Goal: Transaction & Acquisition: Purchase product/service

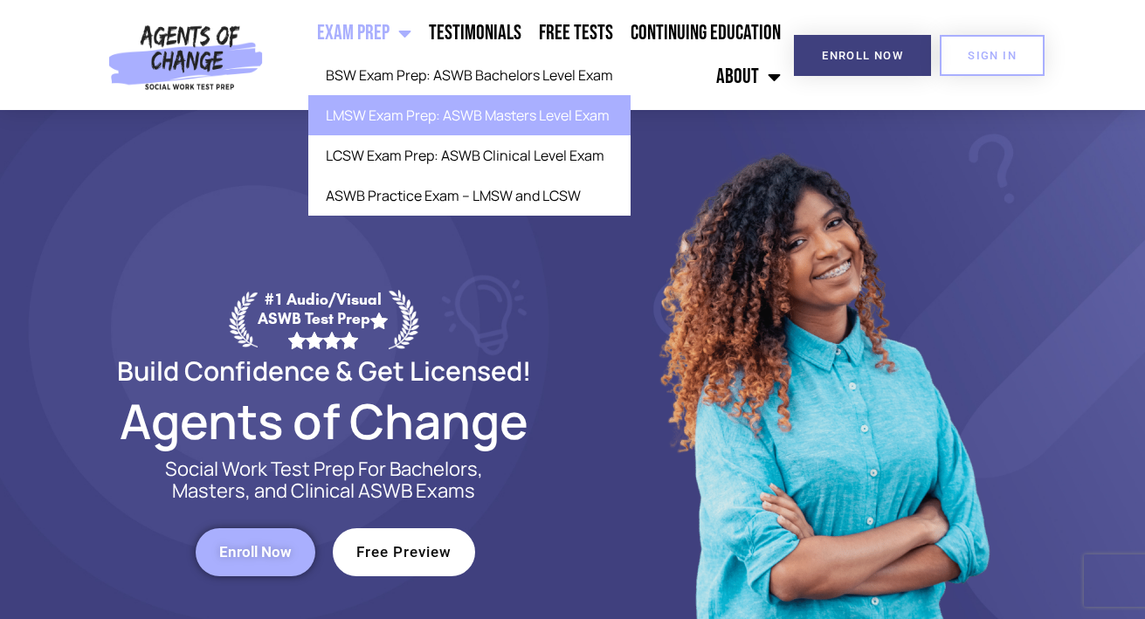
click at [430, 122] on link "LMSW Exam Prep: ASWB Masters Level Exam" at bounding box center [469, 115] width 322 height 40
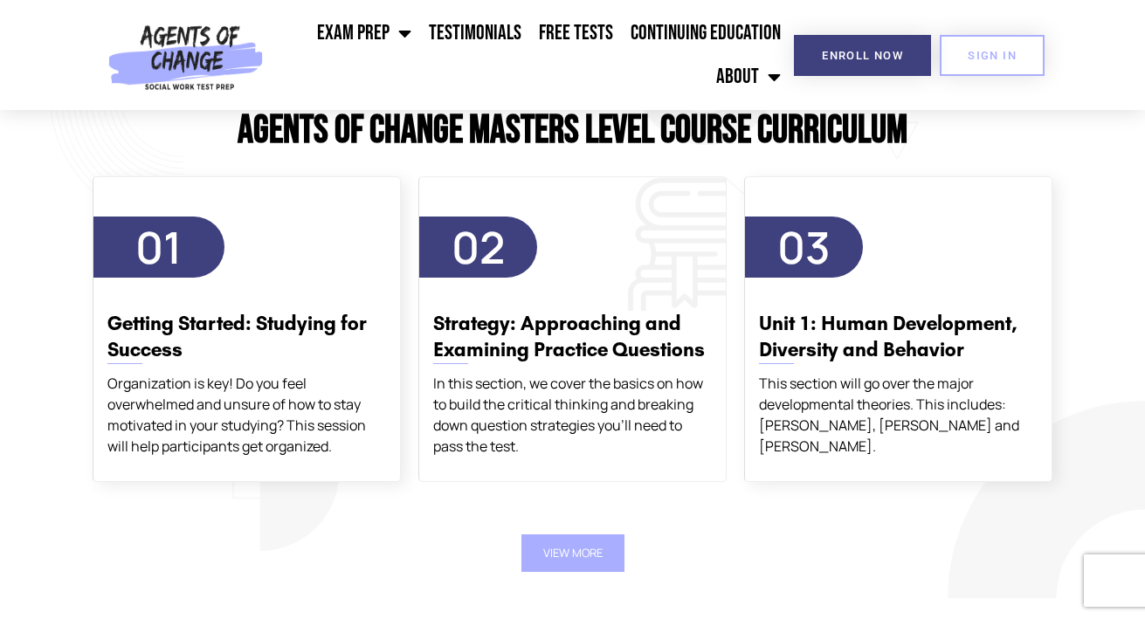
scroll to position [2992, 0]
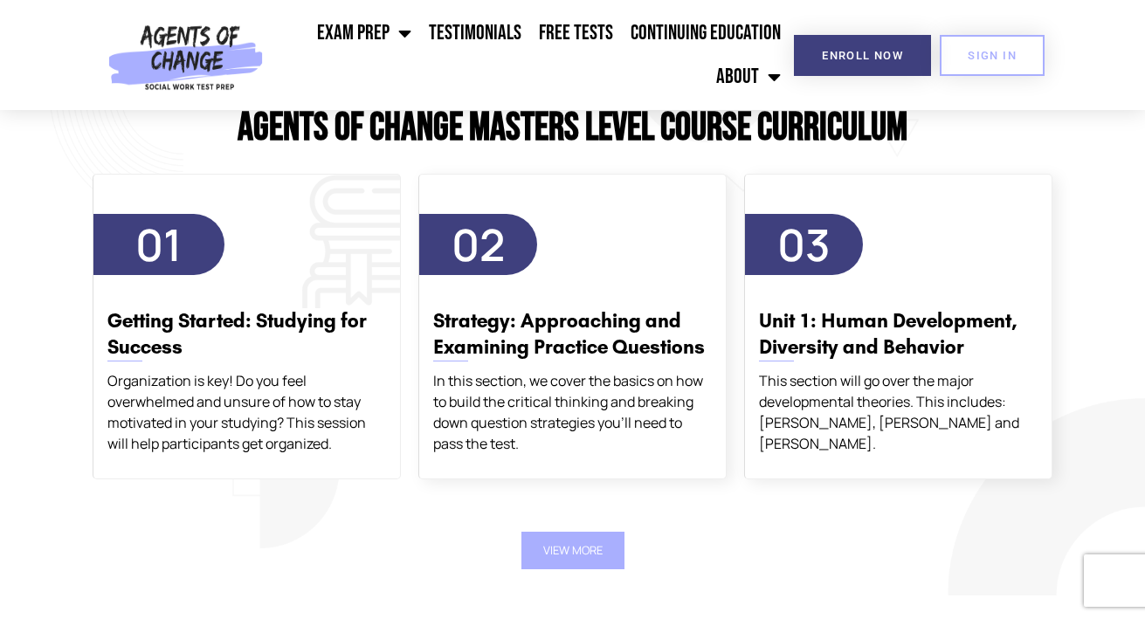
click at [189, 252] on span "01" at bounding box center [158, 244] width 131 height 61
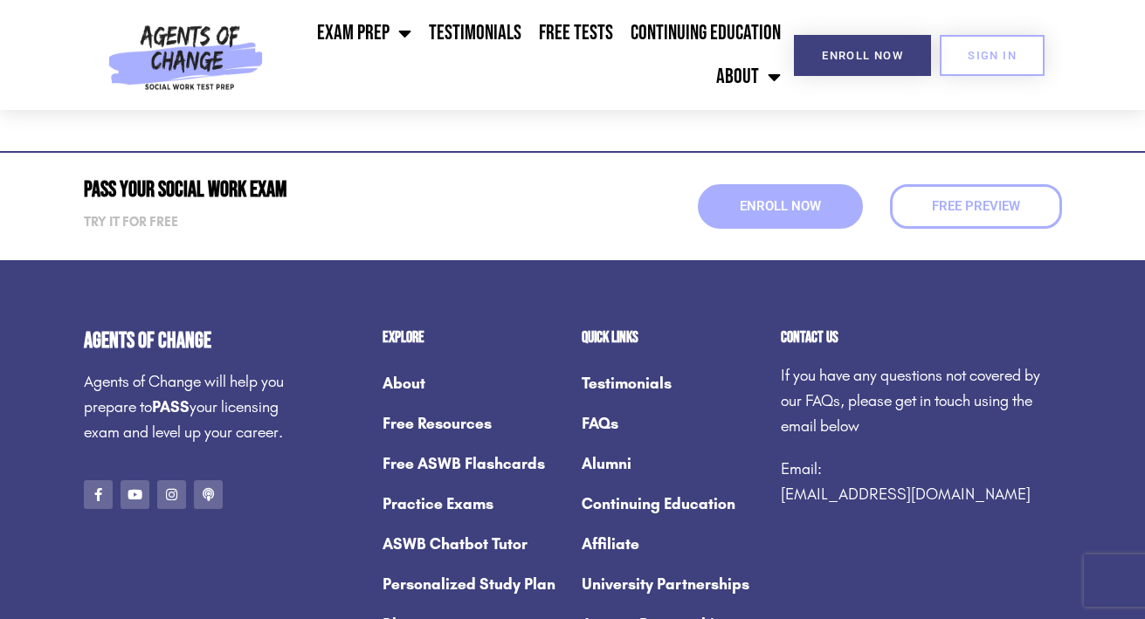
scroll to position [6560, 0]
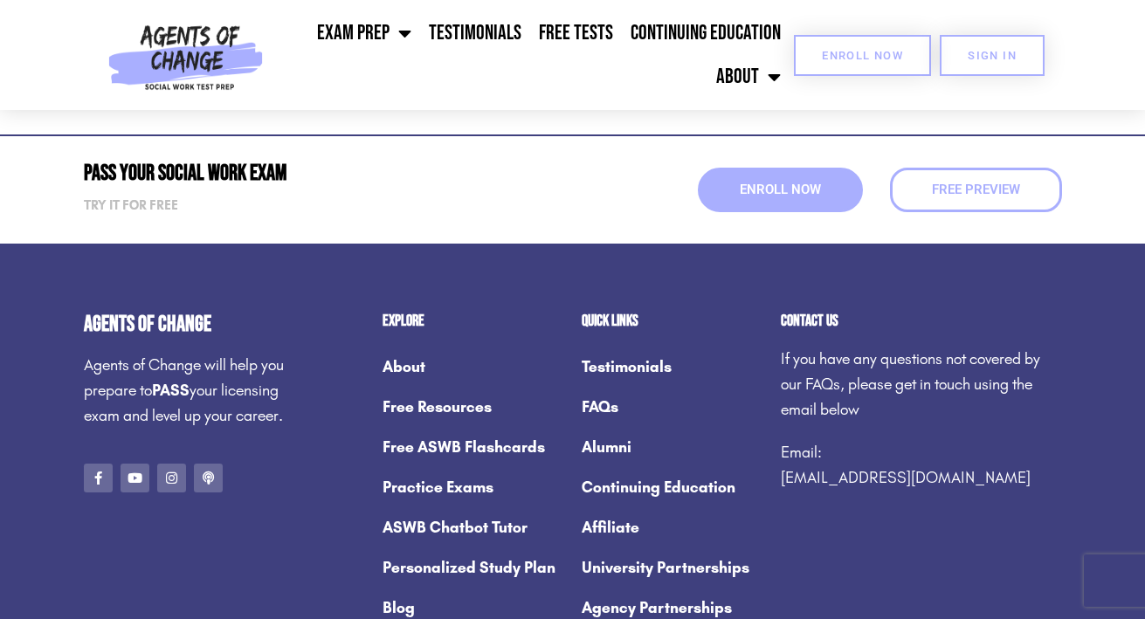
click at [851, 45] on link "Enroll Now" at bounding box center [862, 55] width 137 height 41
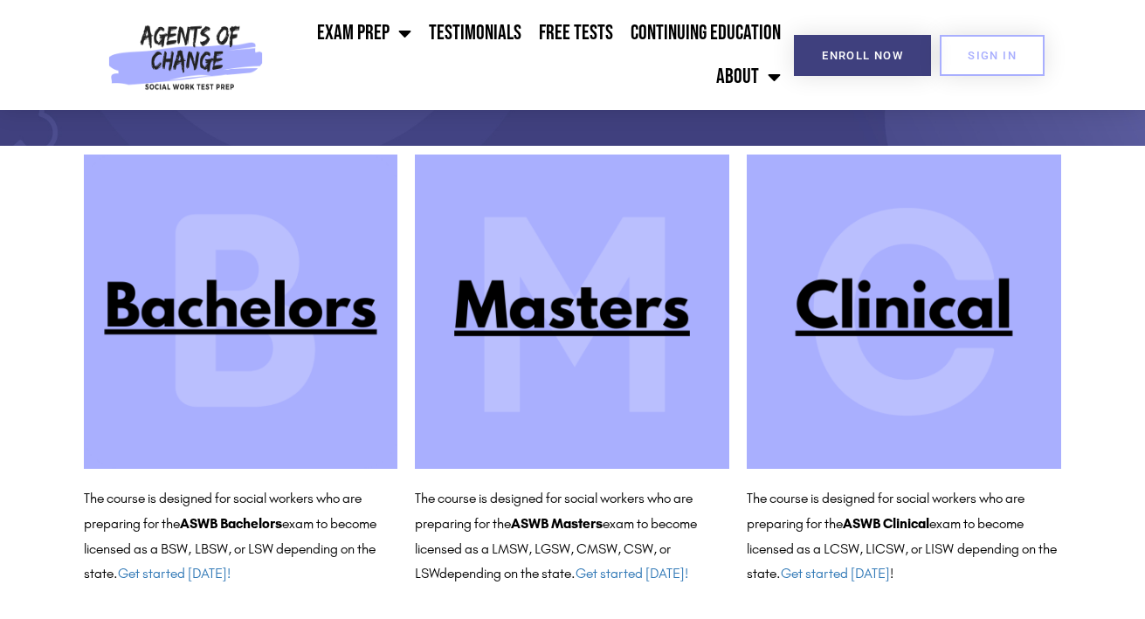
scroll to position [129, 0]
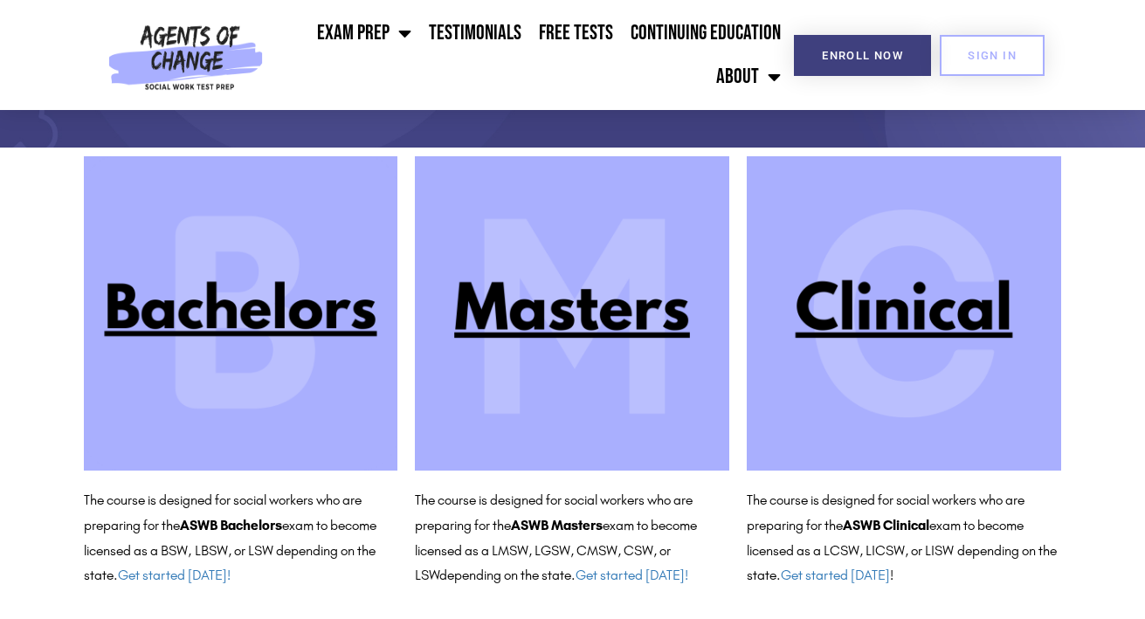
click at [581, 325] on img at bounding box center [572, 313] width 314 height 314
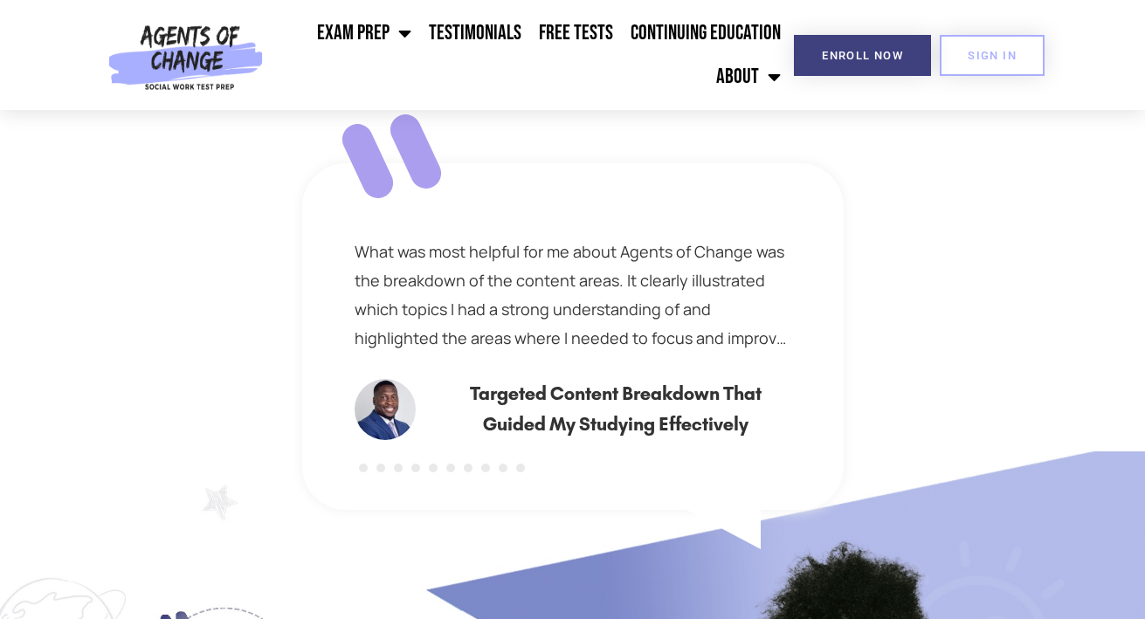
scroll to position [1114, 0]
